Goal: Navigation & Orientation: Find specific page/section

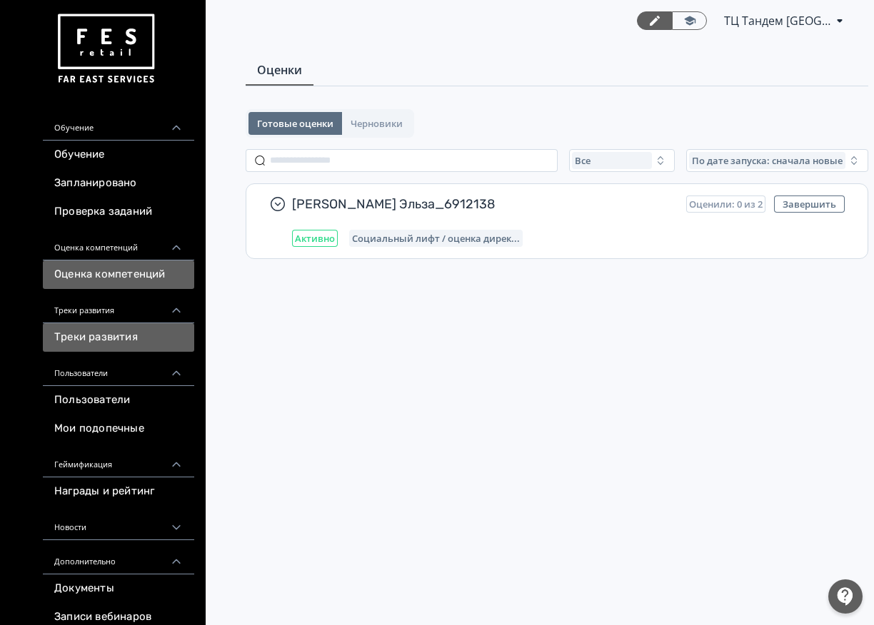
click at [118, 344] on link "Треки развития" at bounding box center [118, 337] width 151 height 29
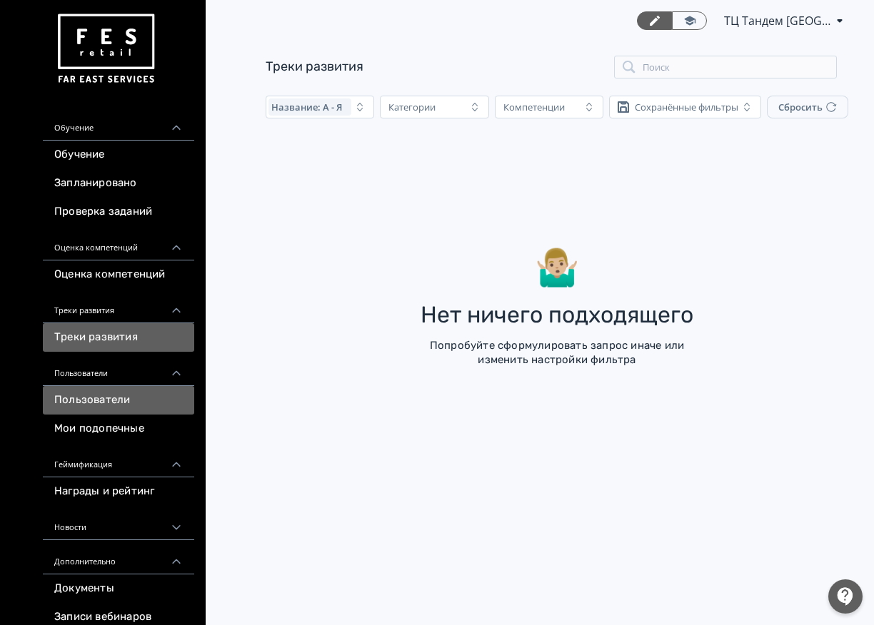
click at [103, 400] on link "Пользователи" at bounding box center [118, 400] width 151 height 29
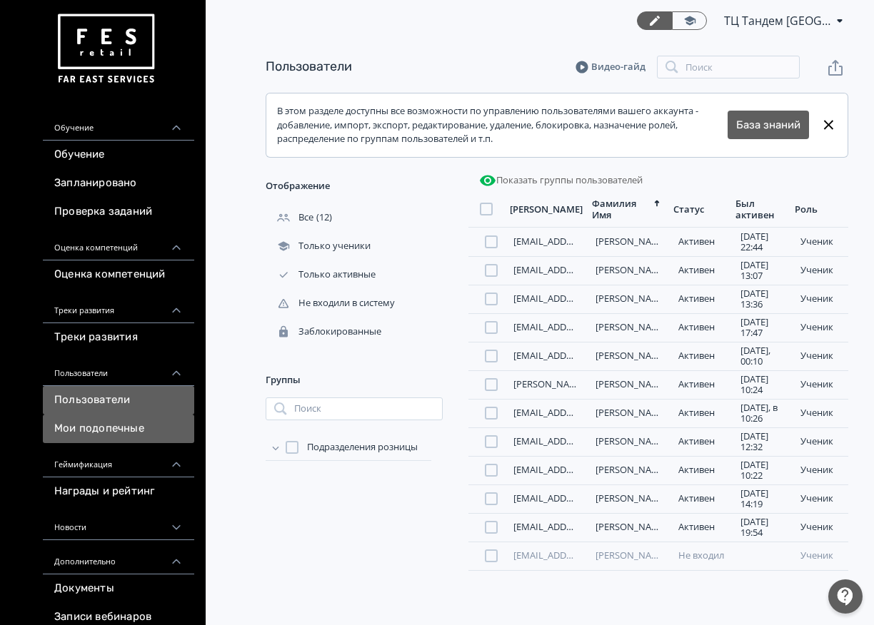
click at [103, 430] on link "Мои подопечные" at bounding box center [118, 429] width 151 height 29
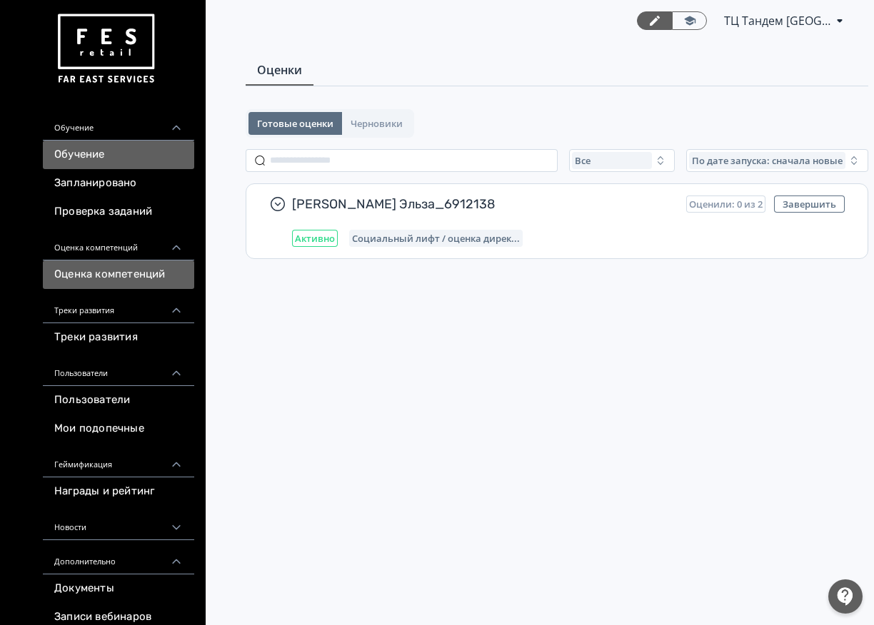
click at [80, 155] on link "Обучение" at bounding box center [118, 155] width 151 height 29
